Goal: Transaction & Acquisition: Purchase product/service

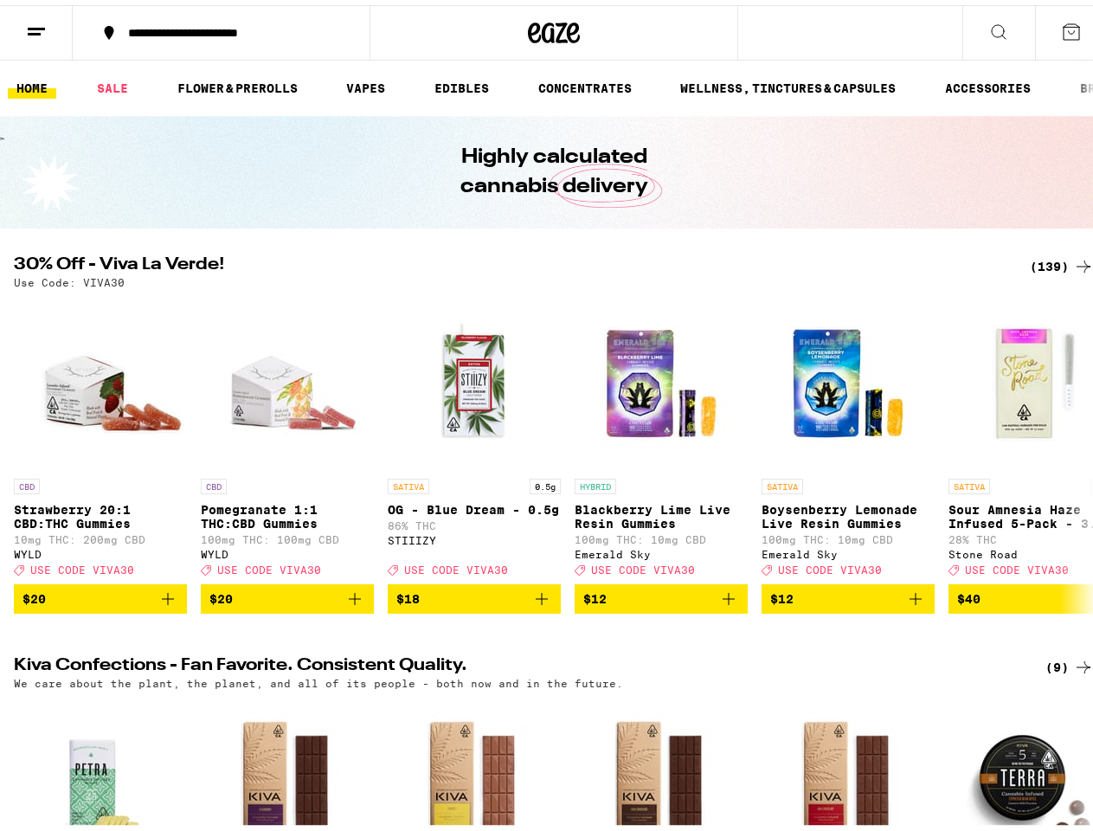
click at [36, 29] on line at bounding box center [34, 29] width 13 height 0
click at [218, 28] on div "**********" at bounding box center [229, 28] width 221 height 12
